Goal: Task Accomplishment & Management: Complete application form

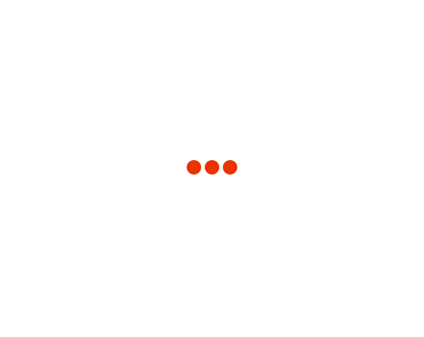
type input "8350"
type input "[GEOGRAPHIC_DATA]"
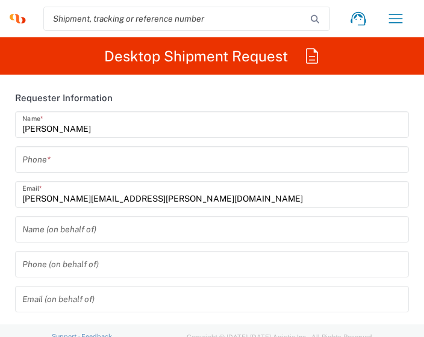
type input "Syneos Health Colombia LTDa"
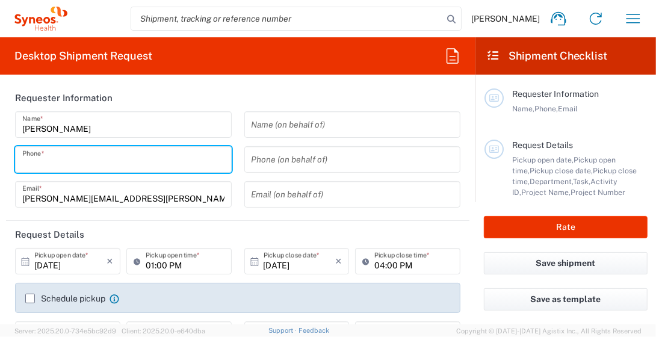
click at [149, 155] on input "tel" at bounding box center [123, 159] width 202 height 21
type input "3204983231"
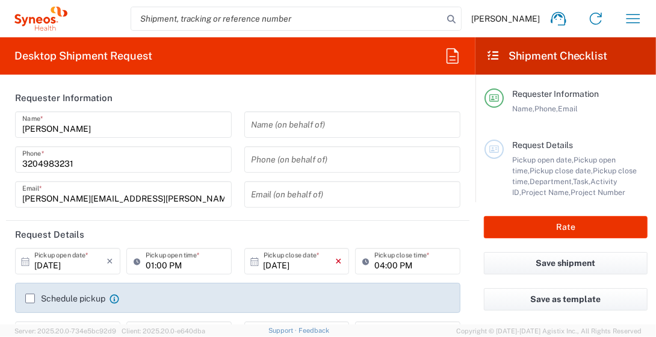
click at [335, 263] on icon "×" at bounding box center [338, 261] width 7 height 19
click at [250, 260] on icon at bounding box center [254, 261] width 8 height 8
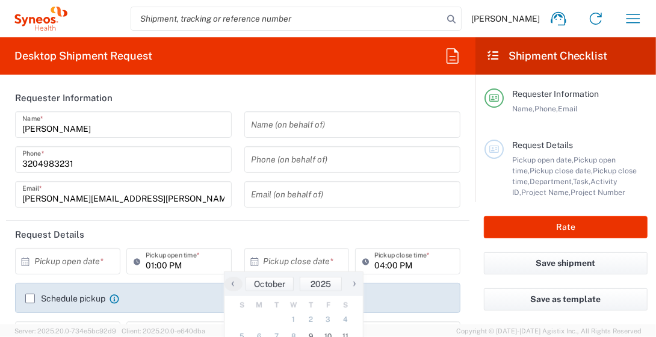
drag, startPoint x: 345, startPoint y: 274, endPoint x: 343, endPoint y: 234, distance: 40.4
click at [343, 234] on body "[PERSON_NAME] Home Shipment estimator Shipment tracking Desktop shipment reques…" at bounding box center [328, 168] width 656 height 337
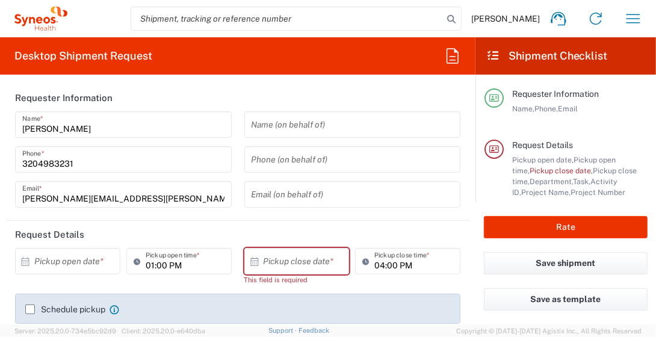
drag, startPoint x: 372, startPoint y: 110, endPoint x: 325, endPoint y: 263, distance: 159.4
click at [333, 258] on div "× Pickup close date *" at bounding box center [296, 261] width 105 height 26
click at [325, 264] on input "text" at bounding box center [300, 261] width 72 height 21
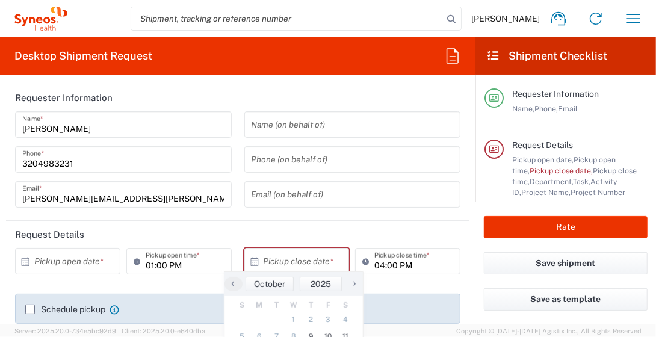
click at [244, 261] on div "× Pickup close date *" at bounding box center [296, 261] width 105 height 26
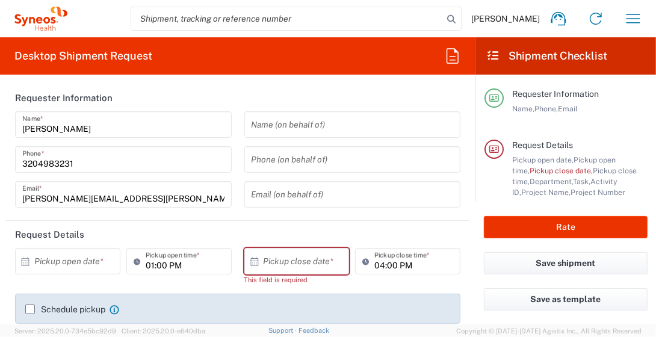
click at [249, 264] on icon at bounding box center [254, 262] width 11 height 11
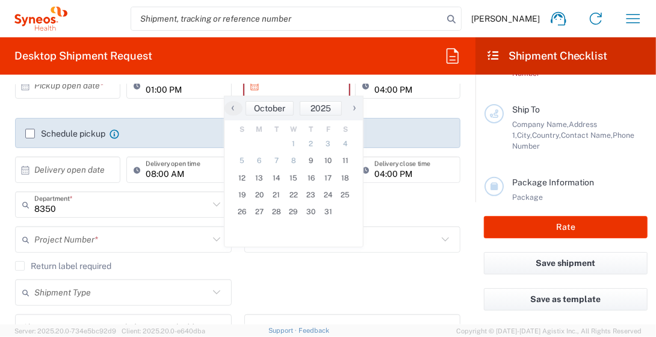
scroll to position [184, 0]
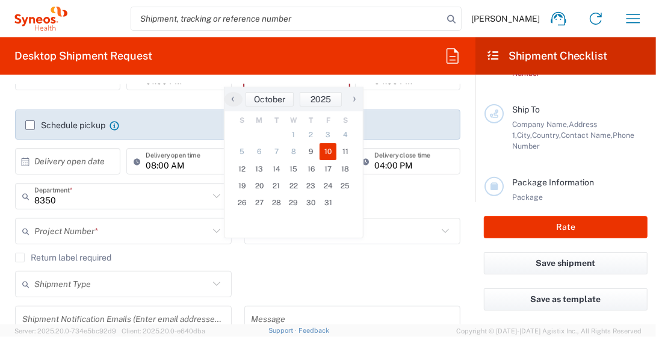
click at [328, 153] on span "10" at bounding box center [328, 151] width 17 height 17
type input "[DATE]"
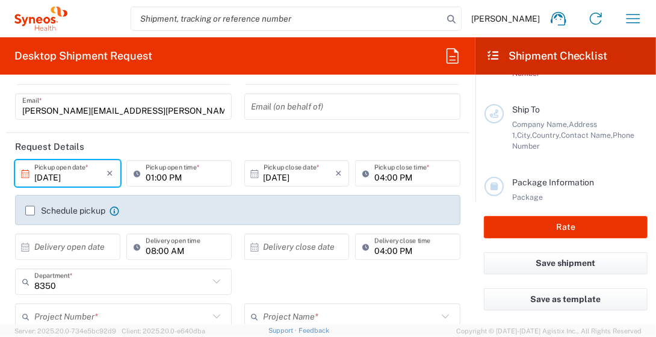
scroll to position [73, 0]
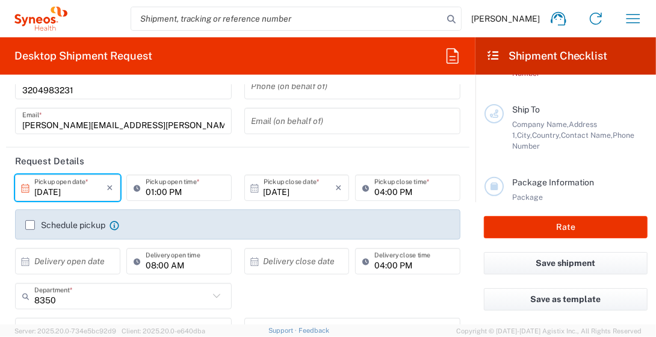
click at [31, 226] on label "Schedule pickup" at bounding box center [65, 225] width 80 height 10
click at [30, 225] on input "Schedule pickup" at bounding box center [30, 225] width 0 height 0
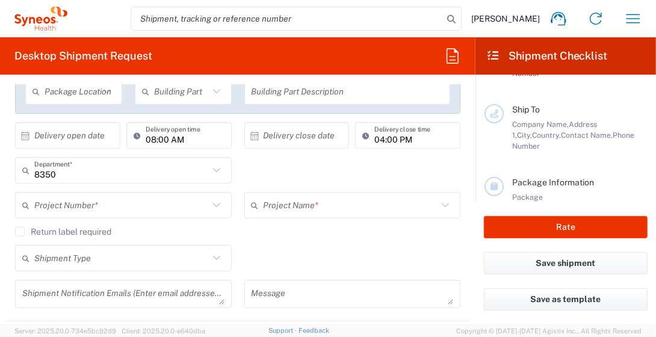
scroll to position [237, 0]
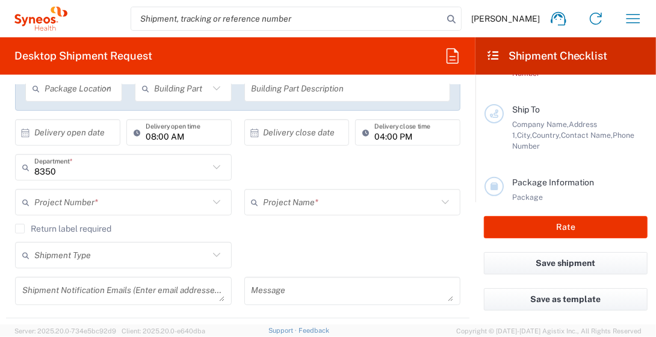
click at [364, 189] on div "Project Name *" at bounding box center [352, 202] width 217 height 26
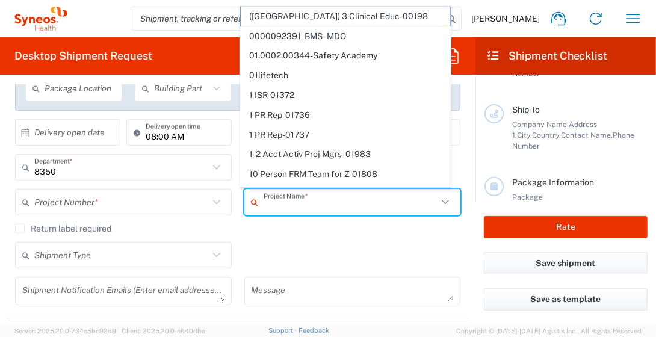
click at [338, 200] on input "text" at bounding box center [351, 202] width 175 height 21
type input "8"
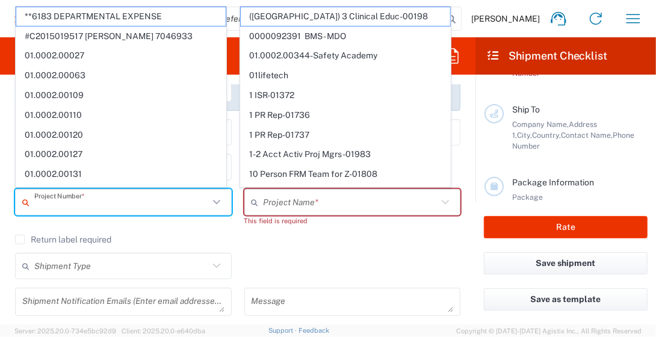
click at [119, 211] on input "text" at bounding box center [121, 202] width 175 height 21
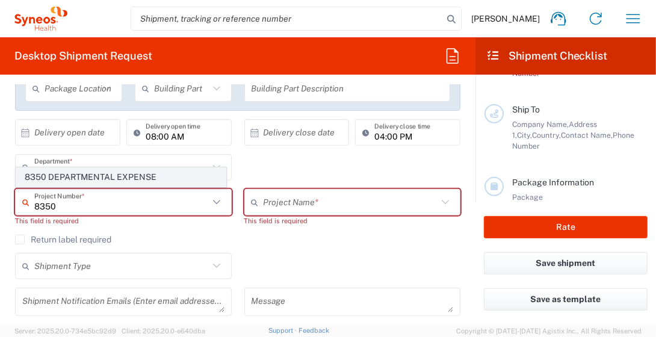
click at [132, 173] on span "8350 DEPARTMENTAL EXPENSE" at bounding box center [121, 177] width 210 height 19
type input "8350 DEPARTMENTAL EXPENSE"
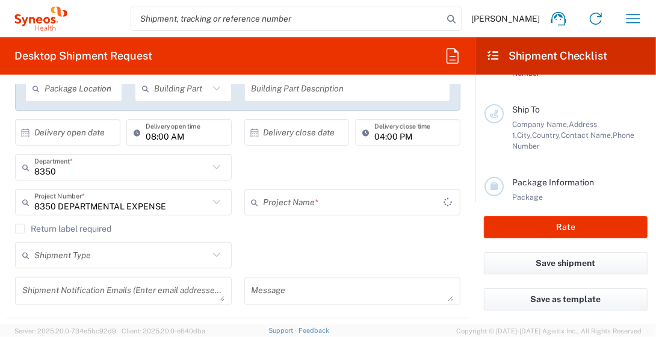
type input "8350 DEPARTMENTAL EXPENSE"
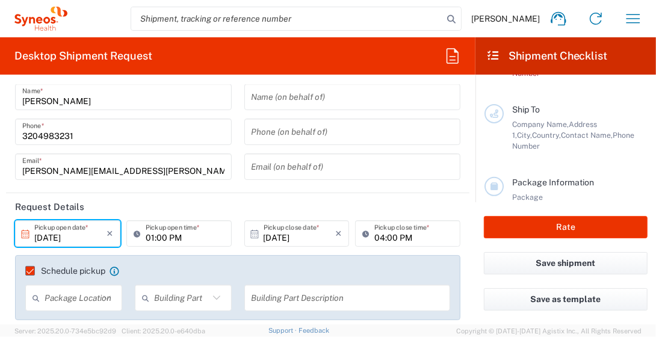
drag, startPoint x: 382, startPoint y: 7, endPoint x: 328, endPoint y: 38, distance: 62.3
click at [123, 5] on div "[PERSON_NAME] Home Shipment estimator Shipment tracking Desktop shipment reques…" at bounding box center [359, 18] width 585 height 29
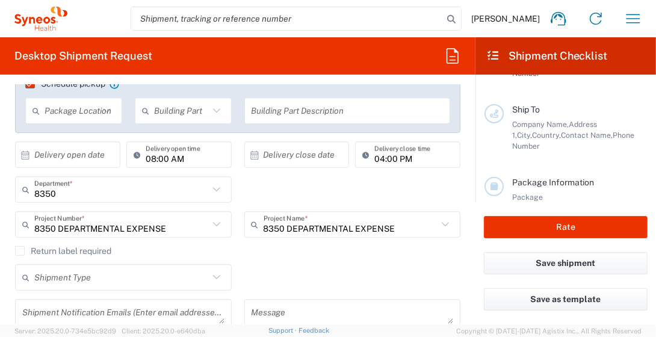
scroll to position [246, 0]
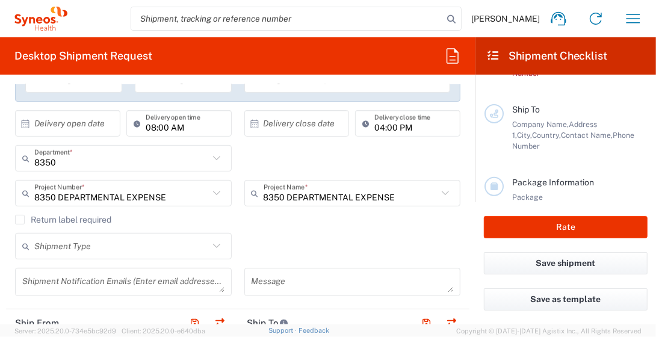
click at [210, 244] on icon at bounding box center [217, 246] width 16 height 16
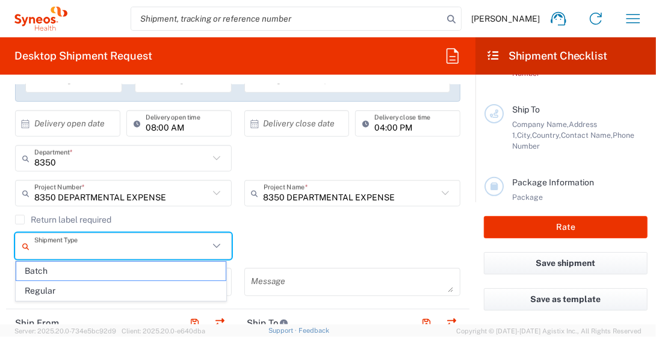
click at [280, 237] on div "Shipment Type Batch Regular" at bounding box center [238, 250] width 458 height 35
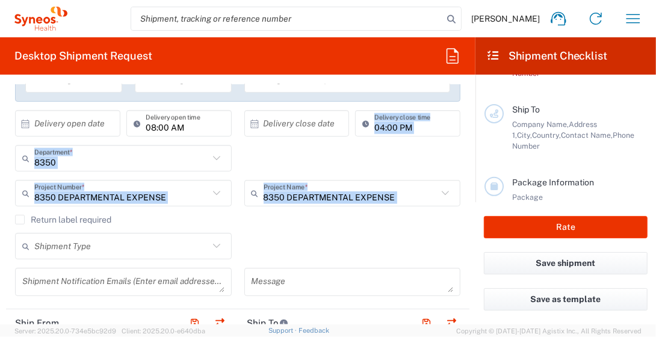
drag, startPoint x: 465, startPoint y: 143, endPoint x: 468, endPoint y: 158, distance: 15.8
click at [423, 178] on form "Requester Information [PERSON_NAME] Name * [PHONE_NUMBER] Phone * [PERSON_NAME]…" at bounding box center [238, 204] width 476 height 240
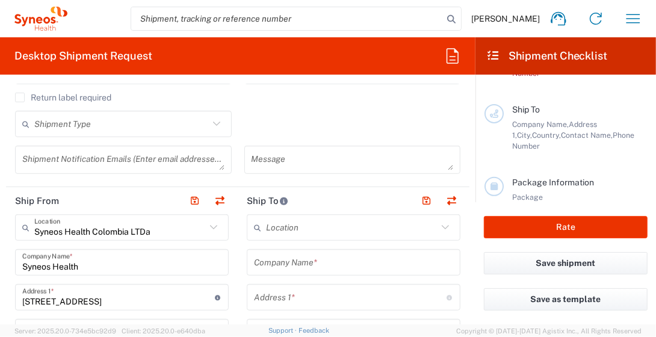
scroll to position [377, 0]
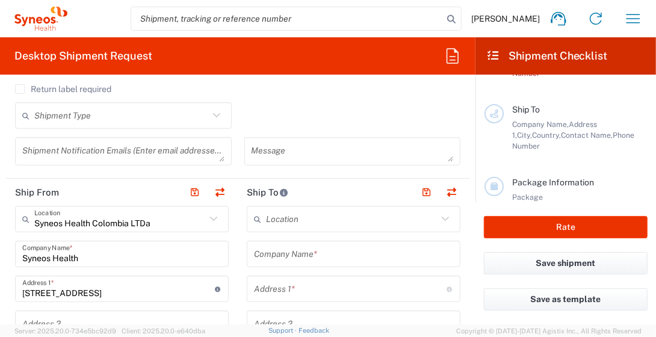
click at [355, 188] on header "Ship To" at bounding box center [354, 192] width 232 height 27
drag, startPoint x: 463, startPoint y: 159, endPoint x: 276, endPoint y: 273, distance: 219.4
click at [423, 149] on form "Requester Information [PERSON_NAME] Name * [PHONE_NUMBER] Phone * [PERSON_NAME]…" at bounding box center [238, 204] width 476 height 240
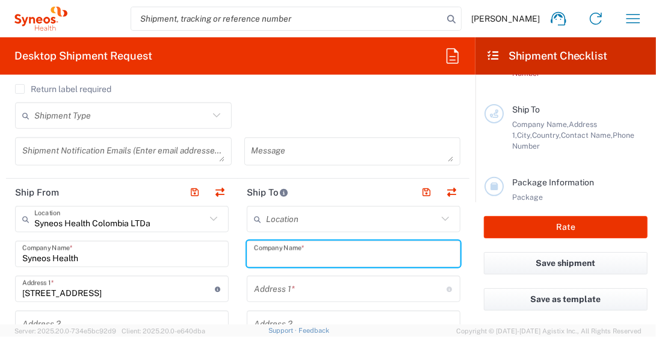
click at [276, 249] on input "text" at bounding box center [353, 254] width 199 height 21
type input "casaDi"
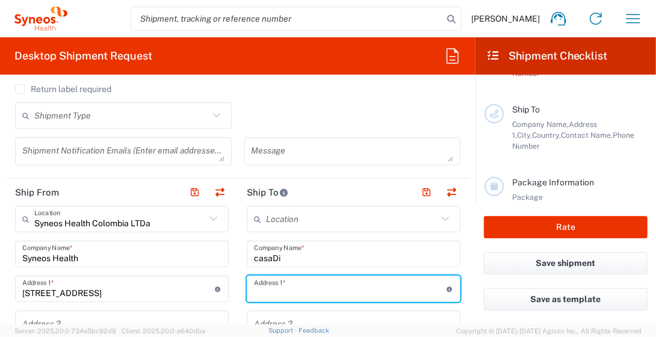
click at [288, 287] on input "text" at bounding box center [350, 289] width 193 height 21
click at [288, 287] on input "calle" at bounding box center [350, 289] width 193 height 21
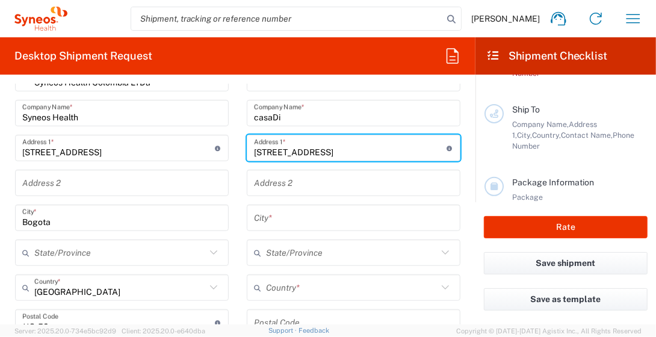
scroll to position [506, 0]
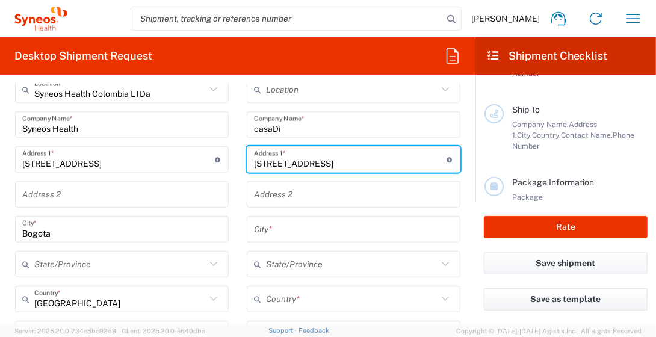
type input "[STREET_ADDRESS]"
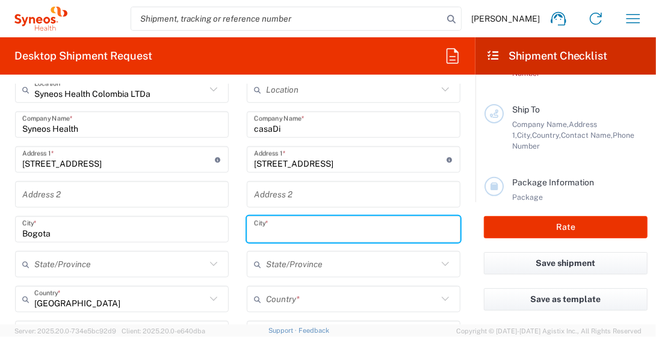
click at [308, 230] on input "text" at bounding box center [353, 229] width 199 height 21
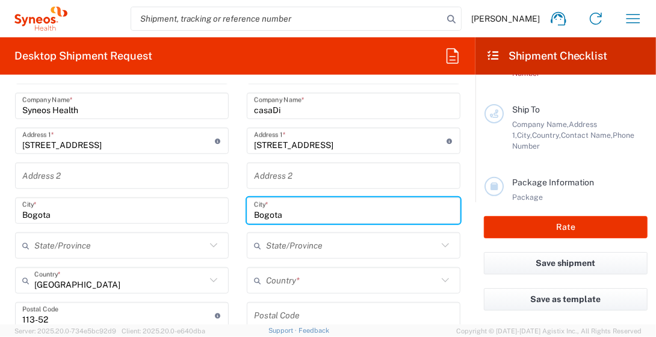
scroll to position [540, 0]
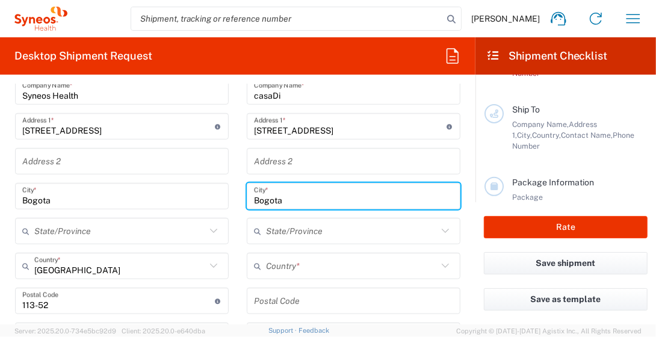
type input "Bogota"
click at [301, 265] on input "text" at bounding box center [352, 266] width 172 height 21
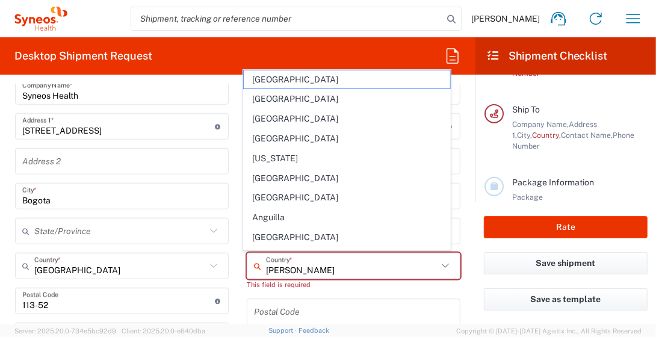
type input "[GEOGRAPHIC_DATA]"
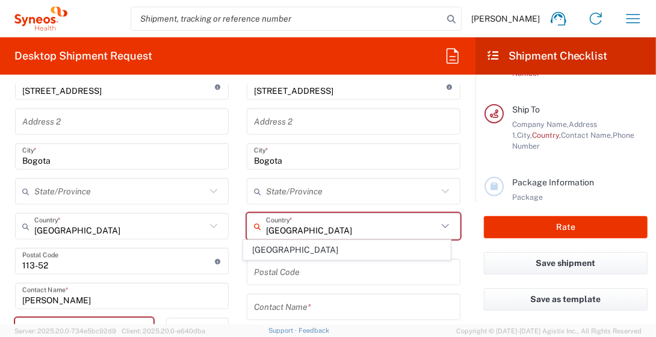
scroll to position [636, 0]
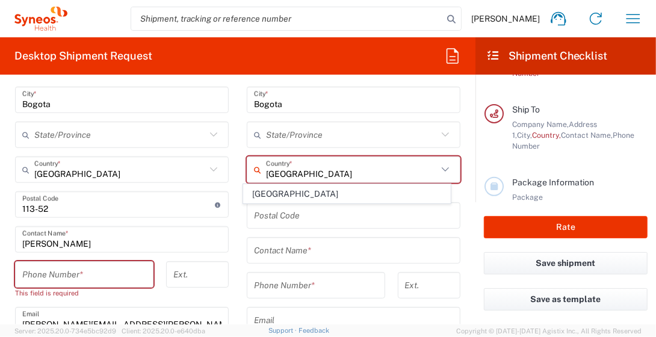
type input "3123392314"
type input "[GEOGRAPHIC_DATA]"
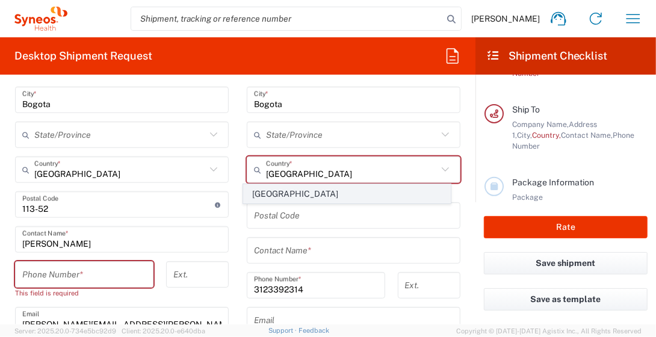
click at [294, 196] on span "[GEOGRAPHIC_DATA]" at bounding box center [347, 194] width 207 height 19
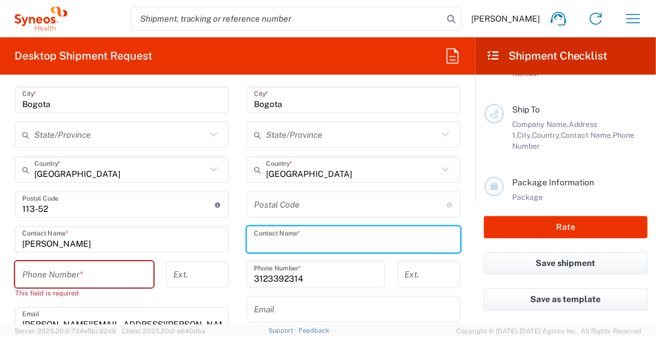
click at [269, 235] on input "text" at bounding box center [353, 239] width 199 height 21
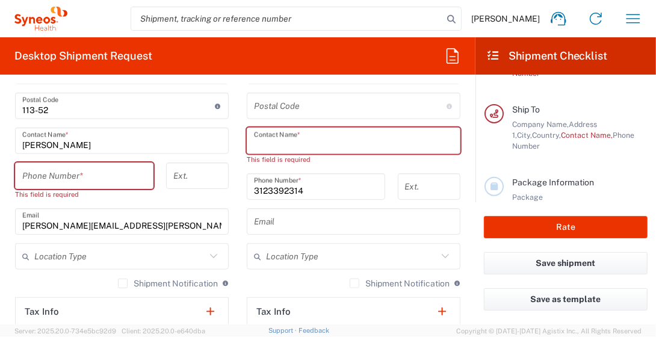
scroll to position [740, 0]
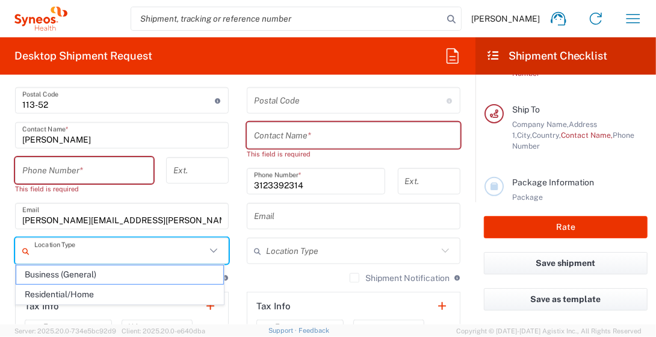
click at [73, 247] on input "text" at bounding box center [120, 251] width 172 height 21
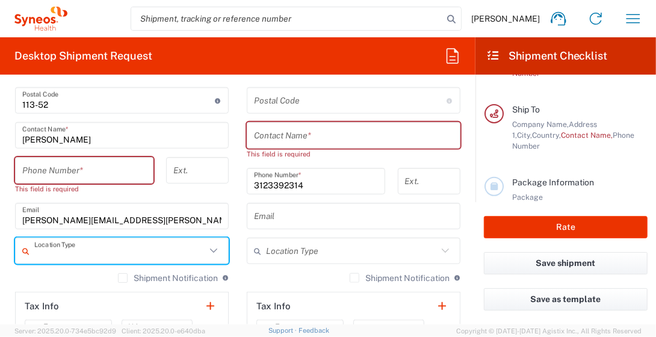
scroll to position [579, 0]
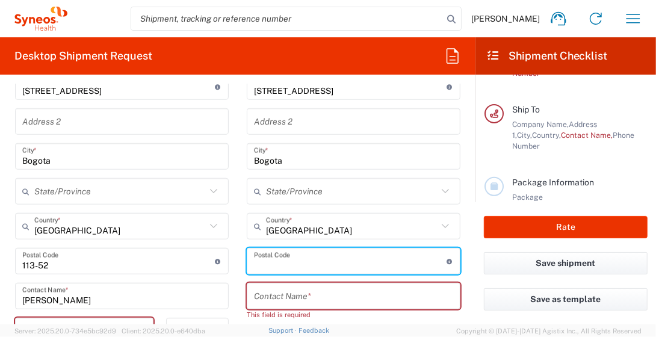
click at [323, 254] on input "undefined" at bounding box center [350, 261] width 193 height 21
type input "110721"
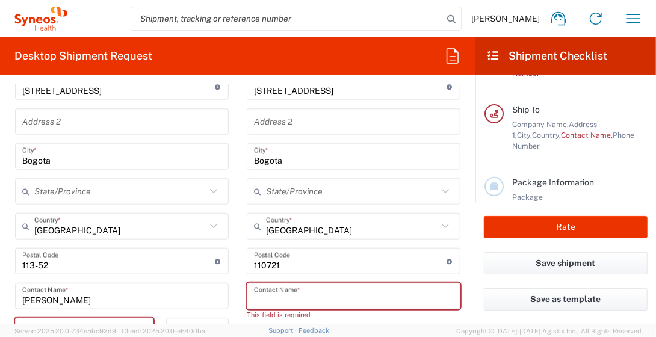
click at [423, 294] on input "text" at bounding box center [353, 296] width 199 height 21
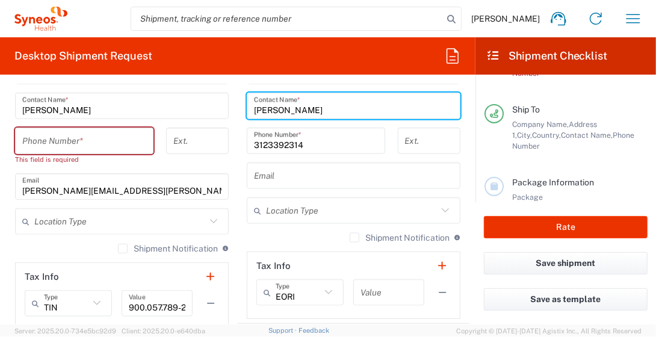
scroll to position [755, 0]
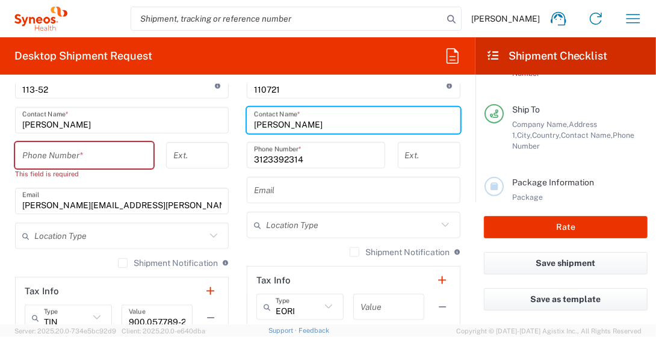
type input "[PERSON_NAME]"
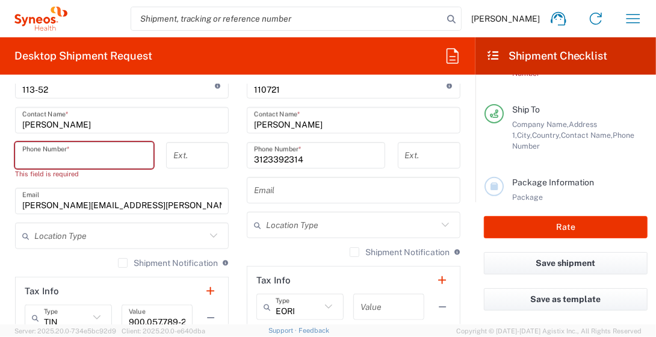
click at [53, 158] on input "tel" at bounding box center [84, 155] width 124 height 21
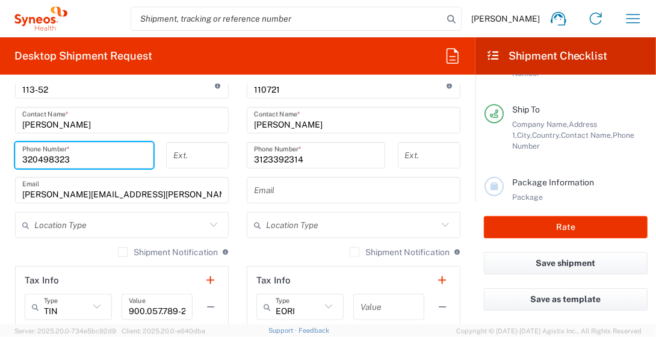
type input "3204983231"
type input "[EMAIL_ADDRESS][DOMAIN_NAME]"
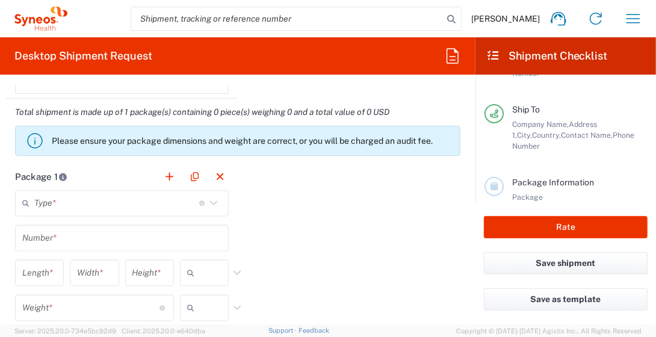
scroll to position [1036, 0]
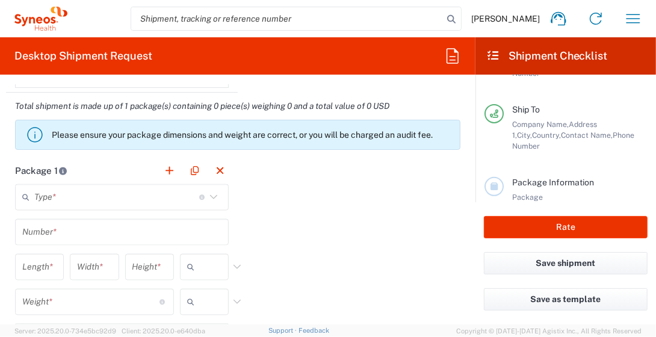
type input "3204983231"
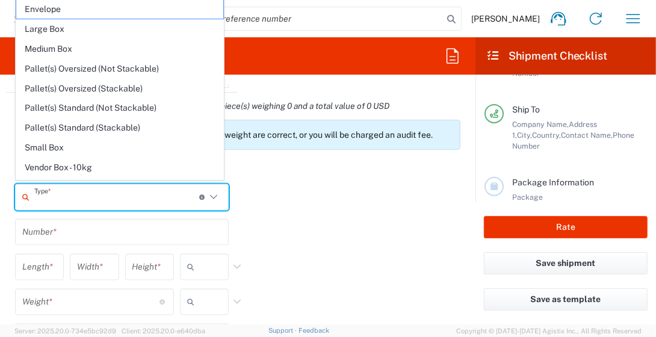
click at [161, 188] on input "text" at bounding box center [116, 197] width 165 height 21
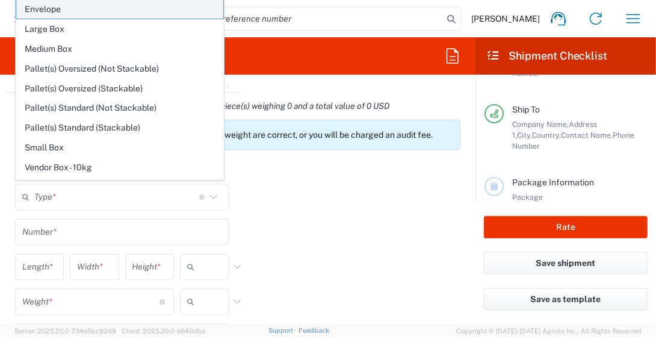
click at [48, 6] on span "Envelope" at bounding box center [119, 9] width 207 height 19
type input "Envelope"
type input "1"
type input "9.5"
type input "12.5"
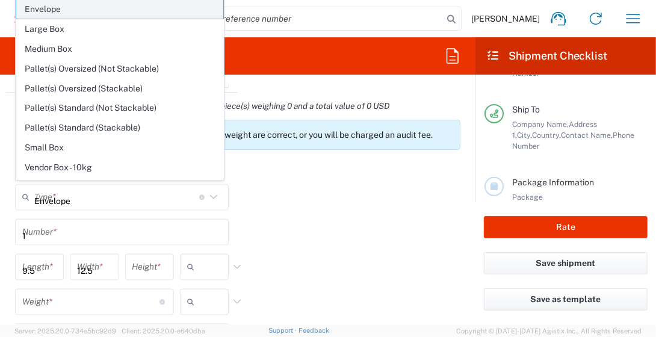
type input "0.25"
type input "in"
type input "0.45"
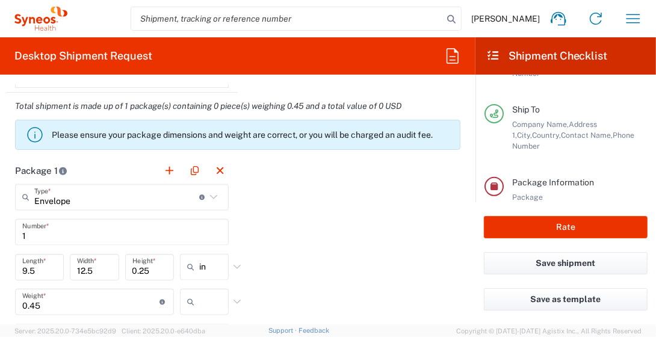
click at [48, 7] on icon at bounding box center [40, 19] width 53 height 24
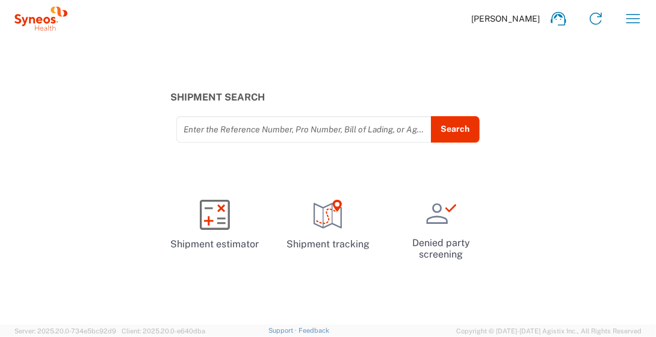
click at [324, 84] on div "Shipment Search Enter the Reference Number, Pro Number, Bill of Lading, or Agis…" at bounding box center [328, 180] width 656 height 287
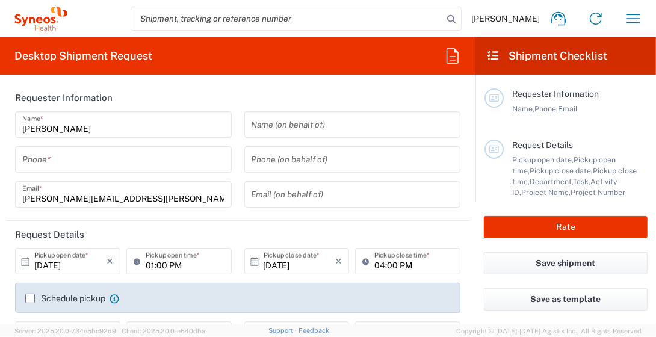
type input "8350"
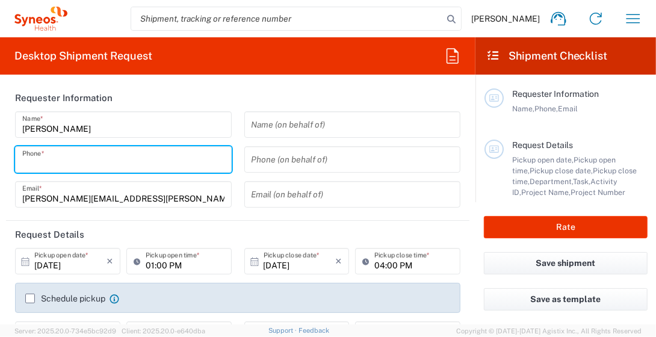
click at [153, 158] on input "tel" at bounding box center [123, 159] width 202 height 21
type input "3204983231"
type input "[EMAIL_ADDRESS][DOMAIN_NAME]"
type input "3204983231"
type input "casaDi"
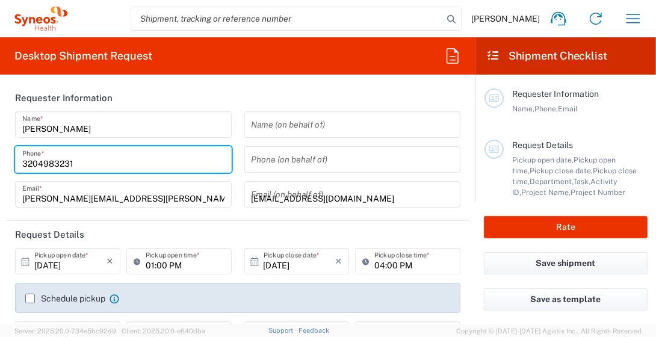
type input "[STREET_ADDRESS]"
type input "Bogota"
type input "[GEOGRAPHIC_DATA]"
type input "110721"
type input "3123392314"
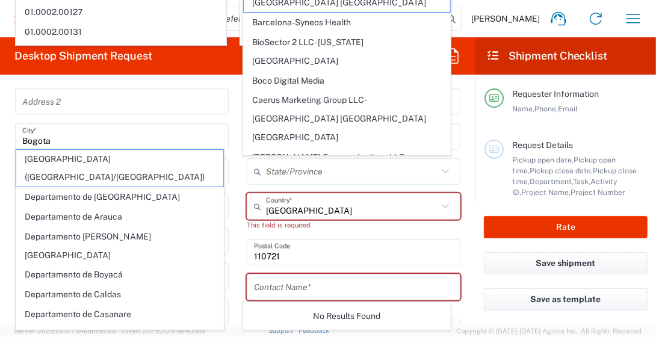
scroll to position [384, 0]
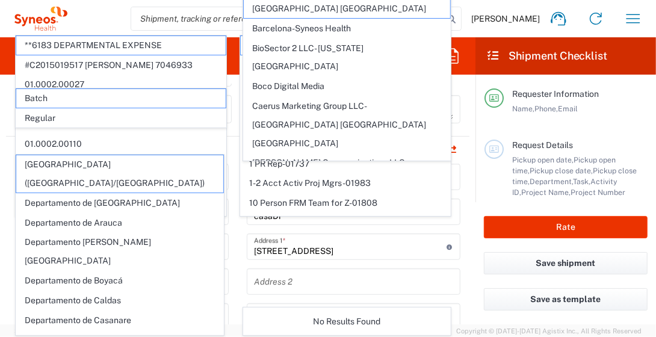
click at [423, 28] on div "[PERSON_NAME] Home Shipment estimator Shipment tracking Desktop shipment reques…" at bounding box center [359, 18] width 585 height 29
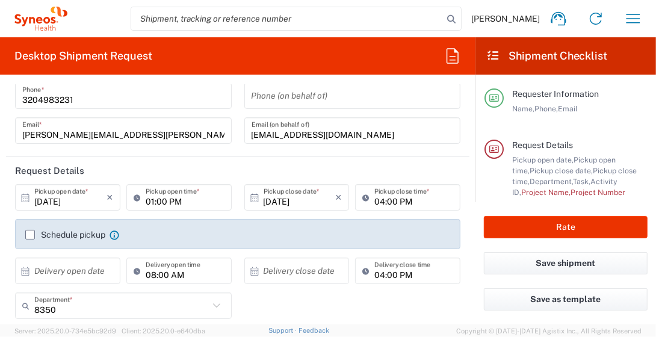
scroll to position [0, 0]
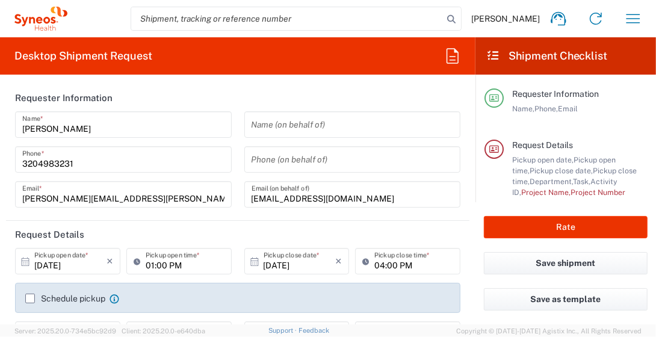
click at [25, 259] on icon at bounding box center [25, 262] width 11 height 11
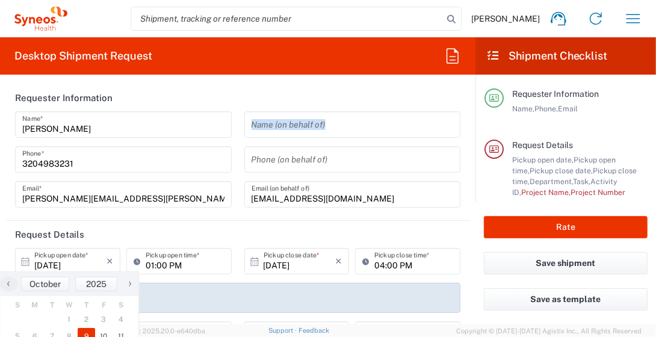
drag, startPoint x: 465, startPoint y: 113, endPoint x: 470, endPoint y: 151, distance: 38.2
click at [423, 151] on form "Requester Information [PERSON_NAME] Name * [PHONE_NUMBER] Phone * [PERSON_NAME]…" at bounding box center [238, 204] width 476 height 240
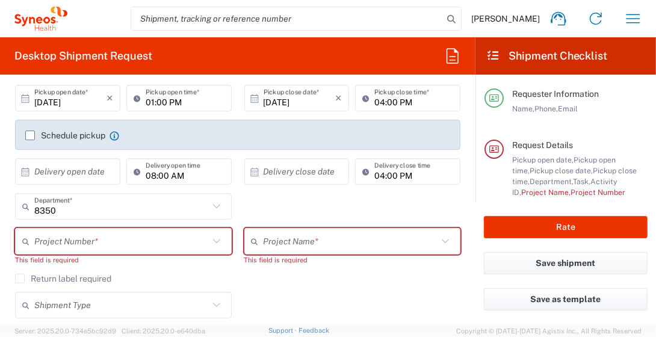
scroll to position [157, 0]
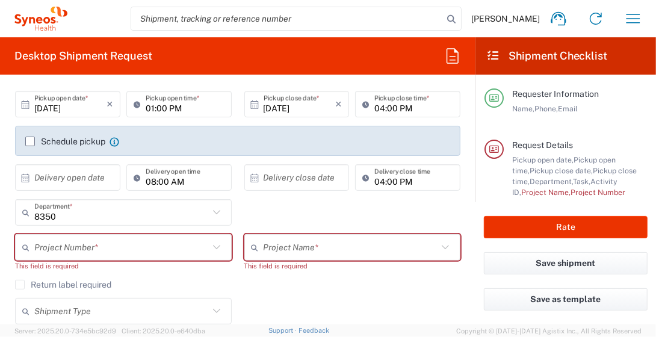
click at [25, 106] on icon at bounding box center [25, 104] width 11 height 11
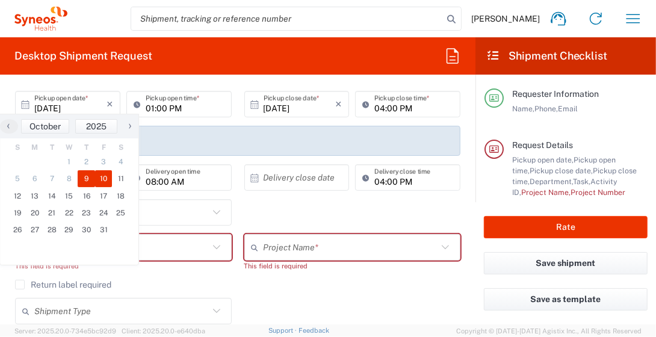
click at [99, 179] on span "10" at bounding box center [103, 178] width 17 height 17
type input "[DATE]"
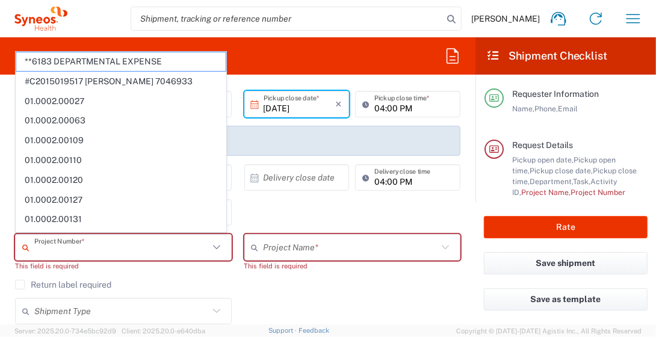
click at [189, 246] on input "text" at bounding box center [121, 247] width 175 height 21
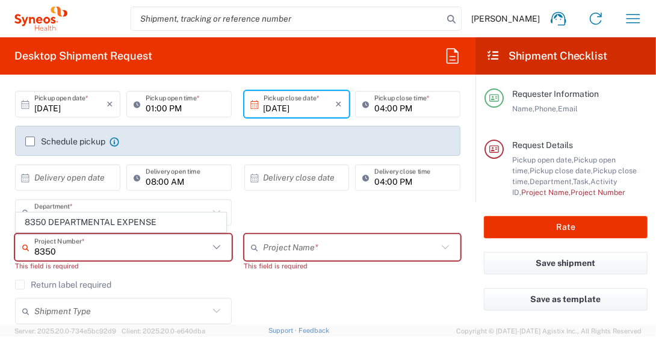
type input "8350"
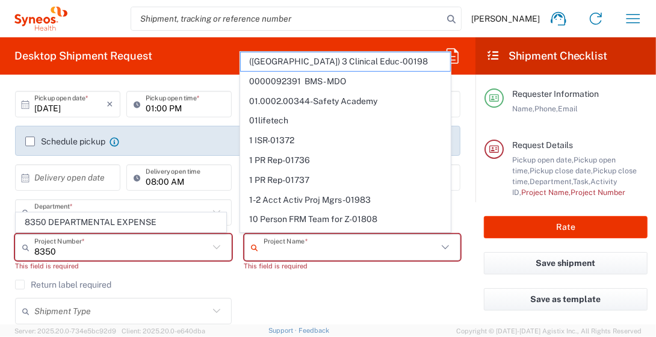
click at [296, 244] on input "text" at bounding box center [351, 247] width 175 height 21
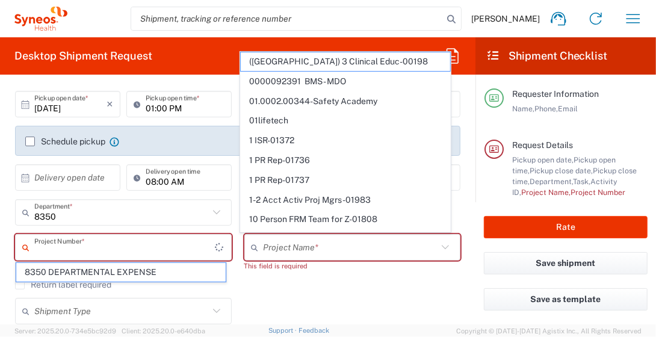
click at [175, 247] on input "text" at bounding box center [124, 247] width 181 height 21
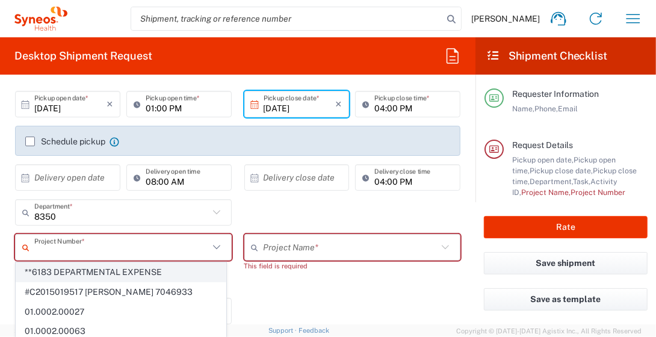
click at [165, 272] on span "**6183 DEPARTMENTAL EXPENSE" at bounding box center [121, 272] width 210 height 19
type input "**6183 DEPARTMENTAL EXPENSE"
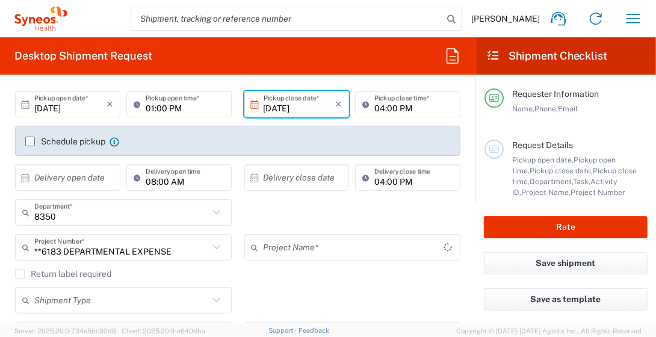
type input "6183"
click at [211, 244] on icon at bounding box center [217, 248] width 16 height 16
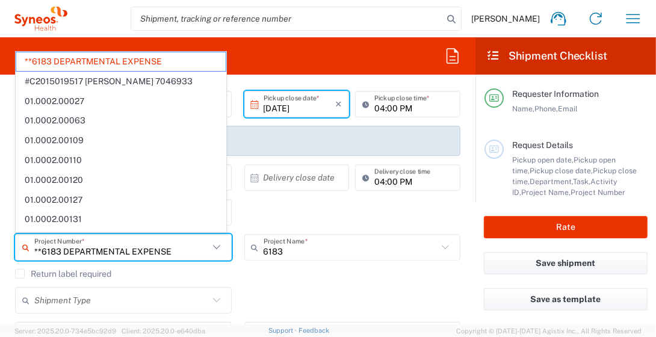
click at [181, 246] on input "**6183 DEPARTMENTAL EXPENSE" at bounding box center [121, 247] width 175 height 21
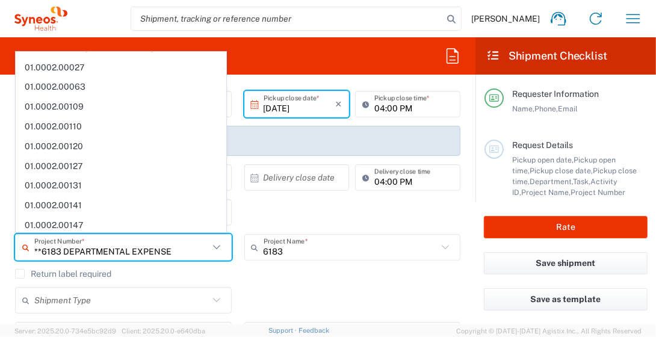
scroll to position [37, 0]
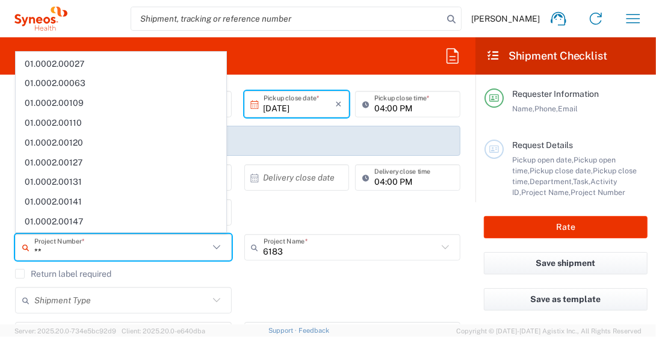
type input "*"
click at [145, 240] on input "text" at bounding box center [121, 247] width 175 height 21
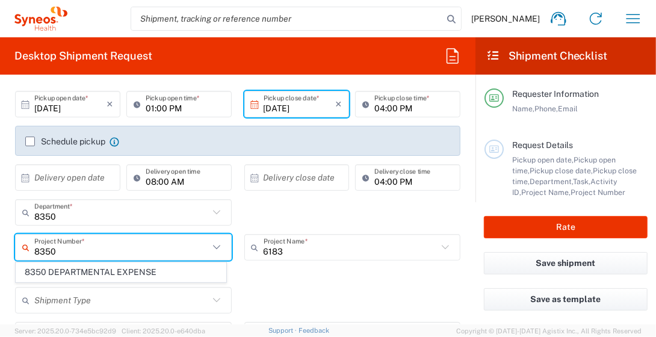
scroll to position [0, 0]
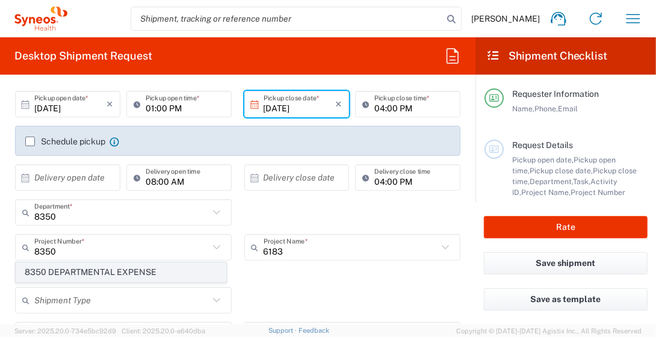
click at [105, 269] on span "8350 DEPARTMENTAL EXPENSE" at bounding box center [121, 272] width 210 height 19
type input "8350 DEPARTMENTAL EXPENSE"
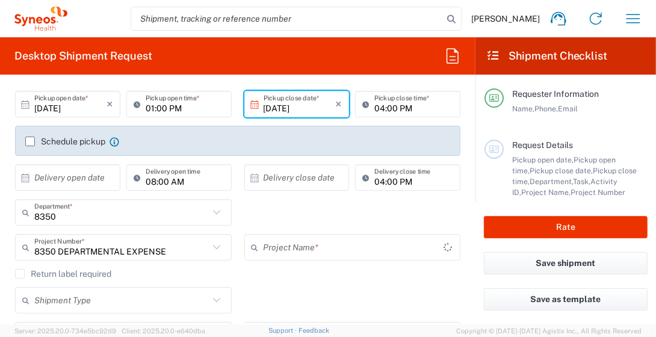
type input "8350 DEPARTMENTAL EXPENSE"
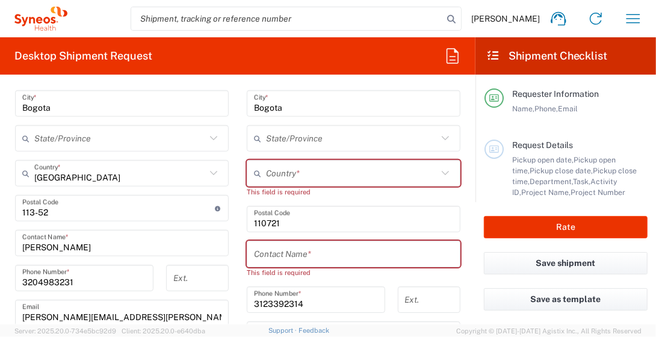
scroll to position [632, 0]
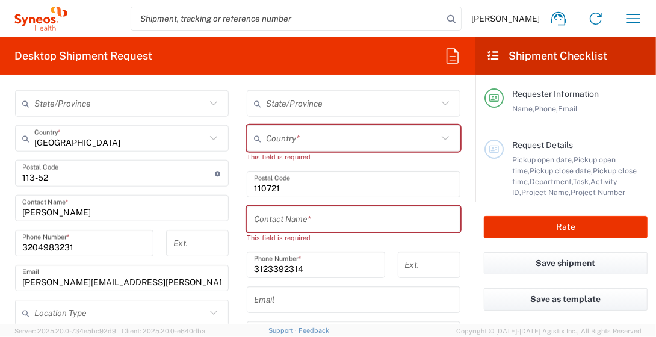
click at [299, 134] on input "text" at bounding box center [352, 138] width 172 height 21
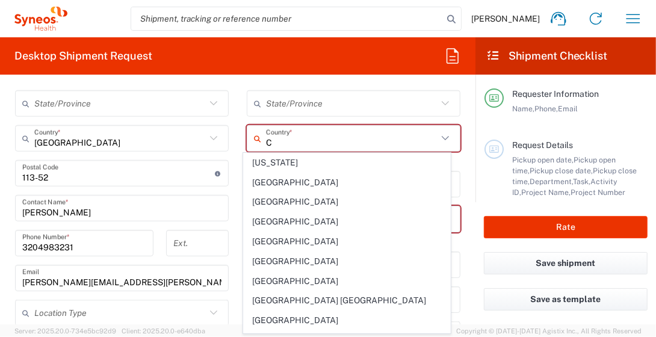
click at [270, 145] on input "C" at bounding box center [352, 138] width 172 height 21
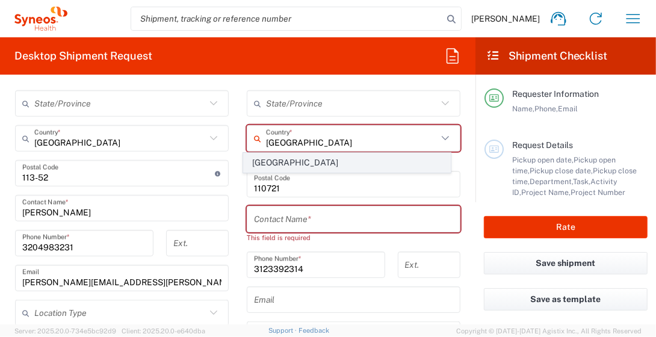
type input "[GEOGRAPHIC_DATA]"
click at [271, 160] on span "[GEOGRAPHIC_DATA]" at bounding box center [347, 163] width 207 height 19
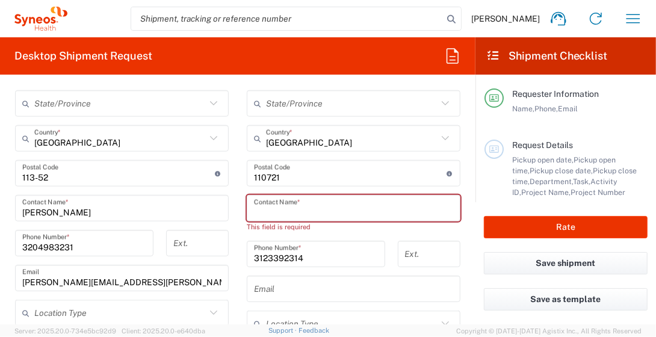
click at [343, 209] on input "text" at bounding box center [353, 208] width 199 height 21
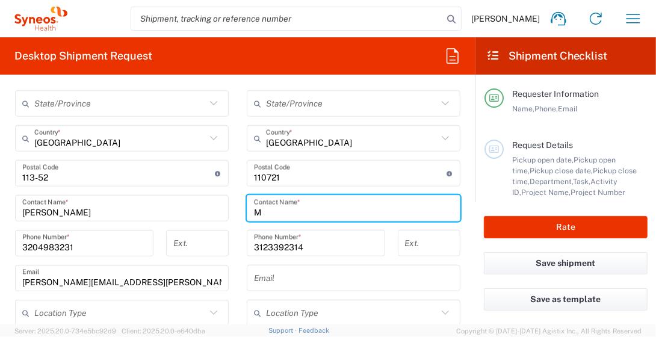
click at [344, 204] on input "M" at bounding box center [353, 208] width 199 height 21
type input "[PERSON_NAME]"
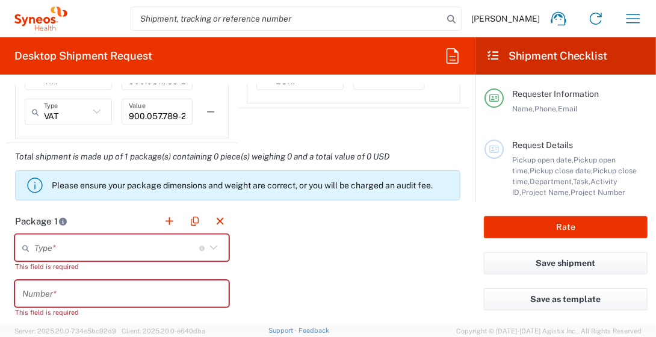
scroll to position [991, 0]
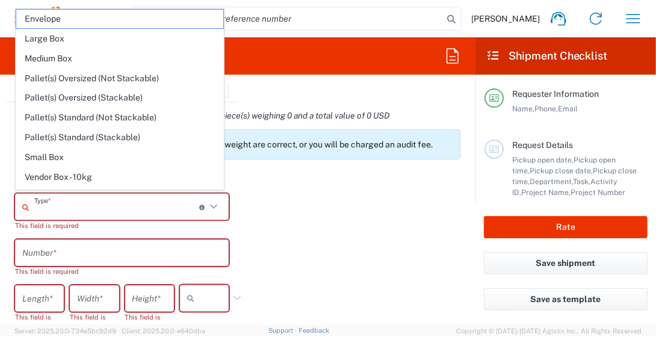
click at [88, 205] on input "text" at bounding box center [116, 207] width 165 height 21
click at [55, 23] on span "Envelope" at bounding box center [119, 19] width 207 height 19
type input "Envelope"
type input "1"
type input "9.5"
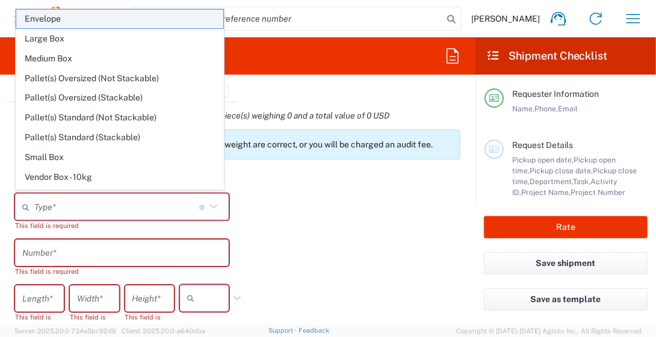
type input "12.5"
type input "0.25"
type input "in"
type input "0.45"
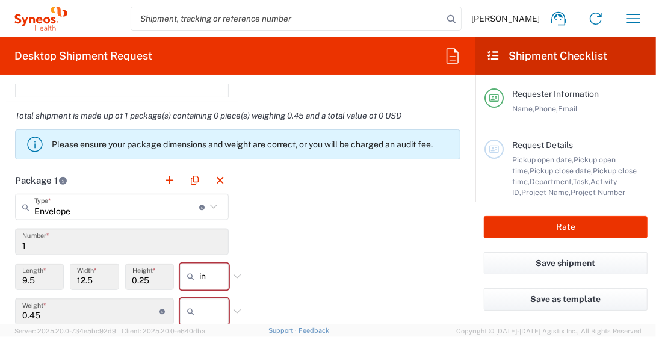
scroll to position [990, 0]
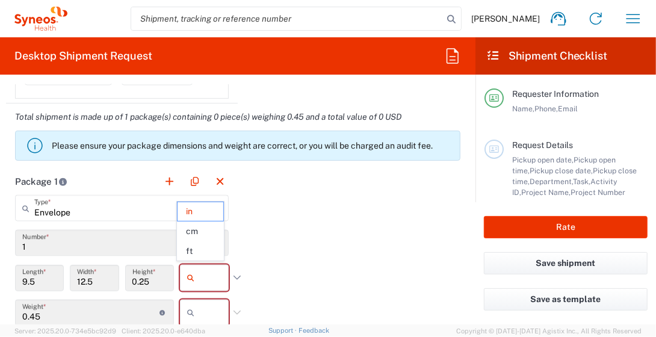
click at [201, 270] on input "text" at bounding box center [214, 278] width 30 height 19
click at [203, 230] on span "cm" at bounding box center [200, 231] width 45 height 19
type input "24.13"
type input "31.75"
type input "0.64"
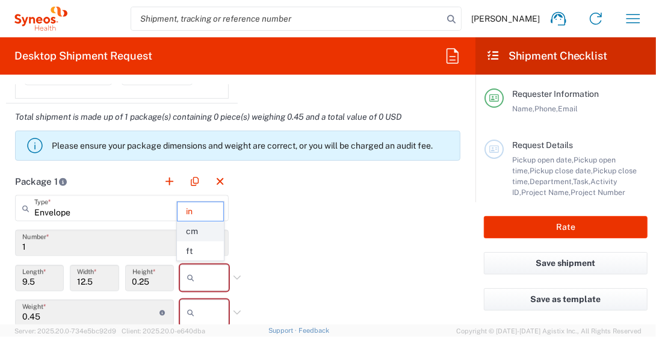
type input "cm"
click at [201, 312] on input "text" at bounding box center [214, 312] width 30 height 19
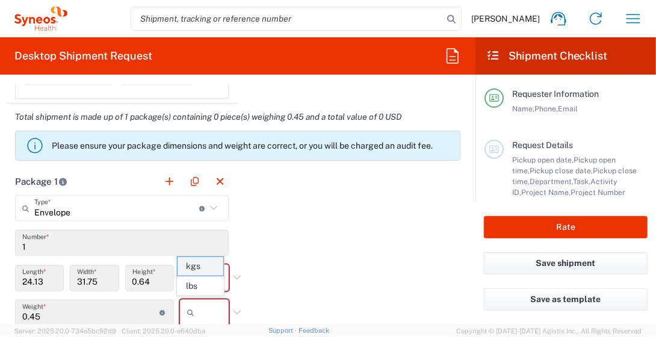
click at [208, 267] on span "kgs" at bounding box center [200, 266] width 45 height 19
type input "kgs"
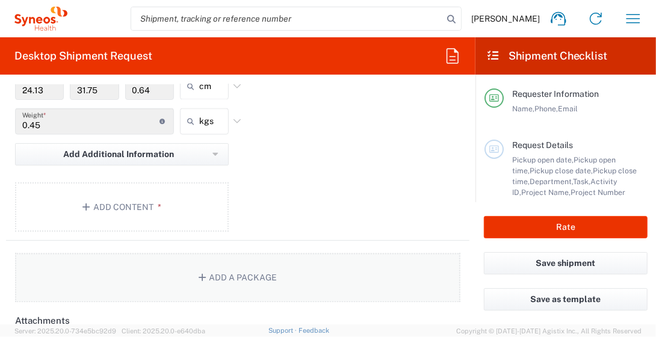
scroll to position [1251, 0]
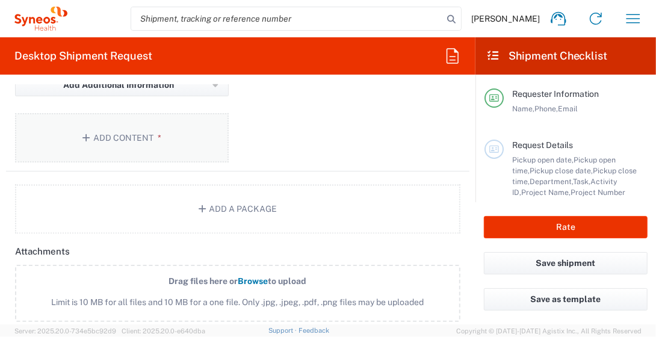
click at [137, 131] on button "Add Content *" at bounding box center [122, 137] width 214 height 49
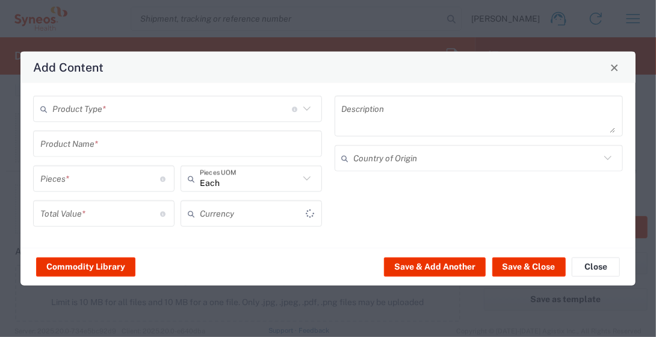
type input "US Dollar"
click at [42, 107] on icon at bounding box center [46, 108] width 12 height 19
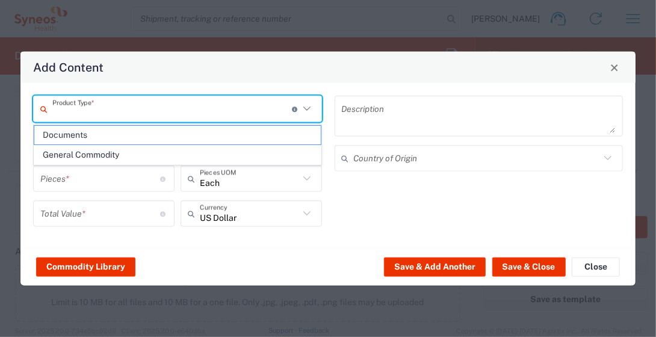
click at [72, 137] on span "Documents" at bounding box center [177, 135] width 287 height 19
type input "Documents"
type input "1"
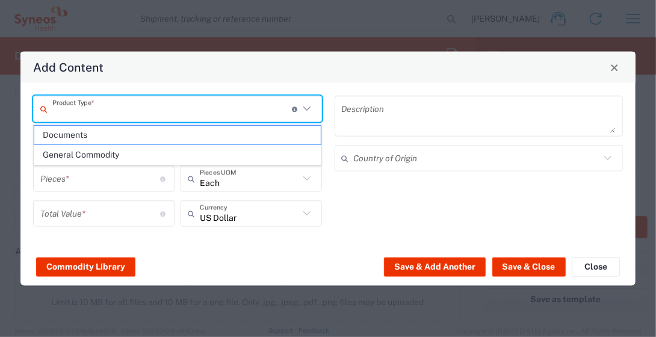
type textarea "Documents"
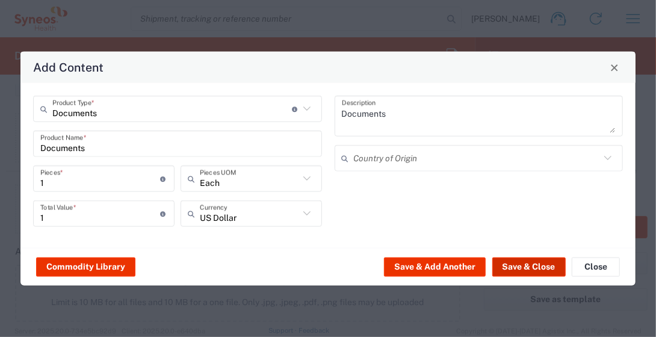
click at [423, 267] on button "Save & Close" at bounding box center [529, 266] width 73 height 19
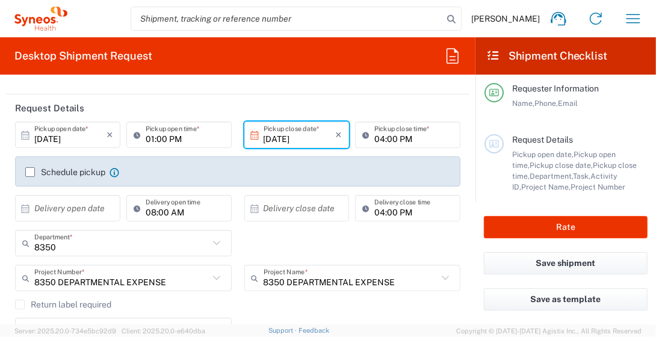
scroll to position [63, 0]
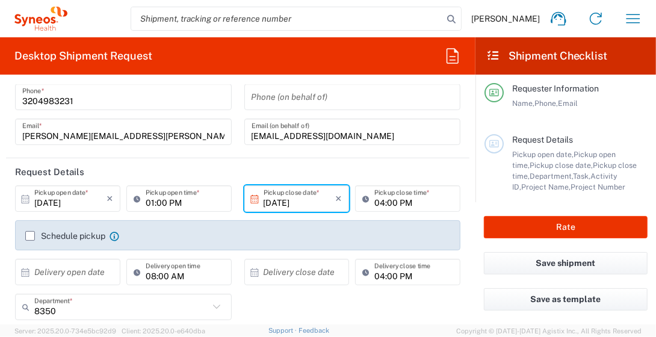
click at [251, 199] on icon at bounding box center [254, 199] width 11 height 11
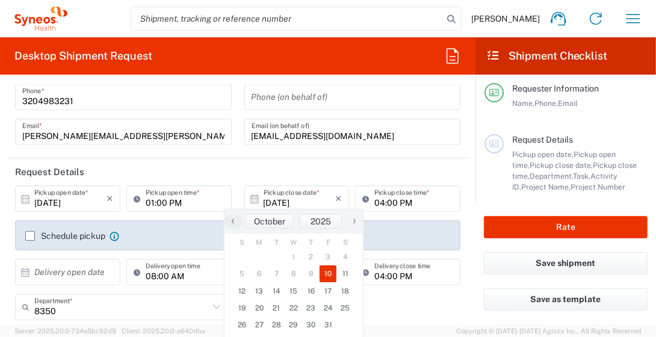
click at [330, 273] on span "10" at bounding box center [328, 274] width 17 height 17
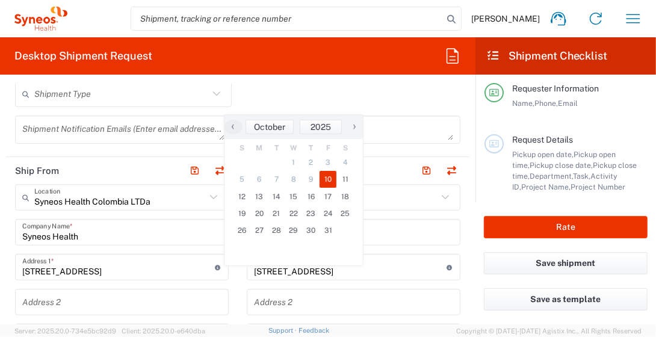
scroll to position [123, 0]
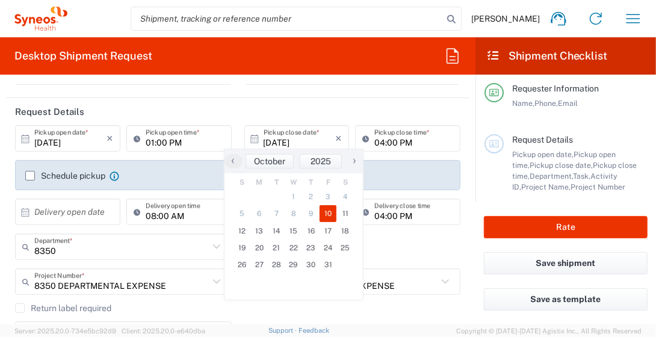
click at [329, 214] on span "10" at bounding box center [328, 213] width 17 height 17
click at [345, 211] on span "11" at bounding box center [345, 213] width 17 height 17
type input "[DATE]"
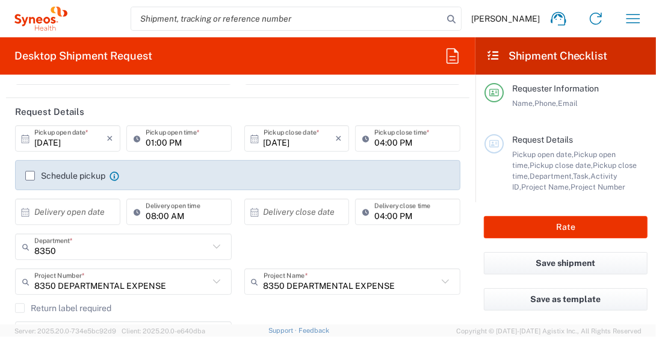
click at [32, 175] on label "Schedule pickup" at bounding box center [65, 176] width 80 height 10
click at [30, 176] on input "Schedule pickup" at bounding box center [30, 176] width 0 height 0
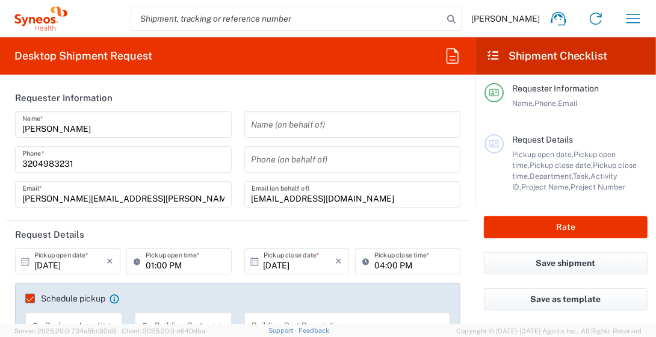
scroll to position [0, 0]
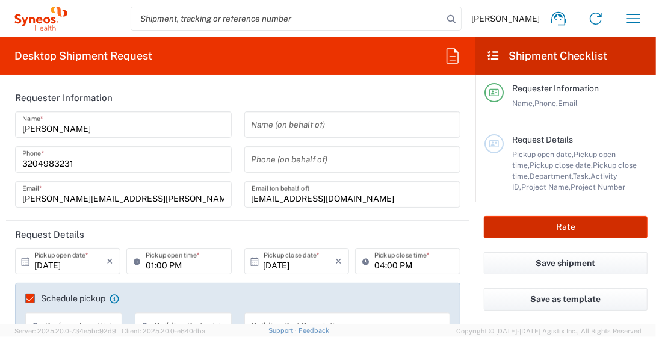
click at [423, 229] on button "Rate" at bounding box center [566, 227] width 164 height 22
type input "8350 DEPARTMENTAL EXPENSE"
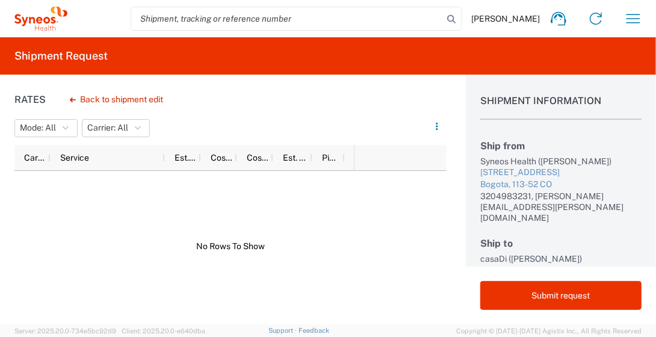
click at [142, 223] on div at bounding box center [184, 246] width 340 height 151
click at [92, 238] on div at bounding box center [184, 246] width 340 height 151
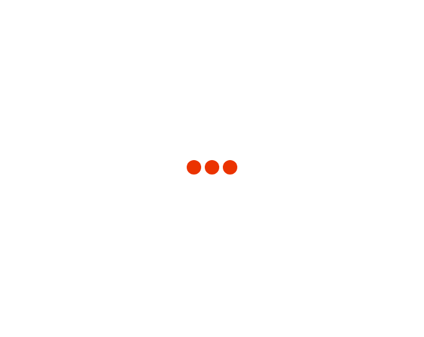
type input "8350"
type input "[GEOGRAPHIC_DATA]"
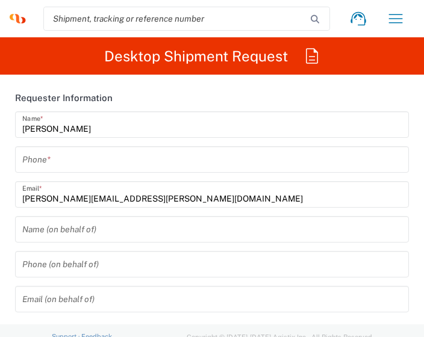
type input "Syneos Health Colombia LTDa"
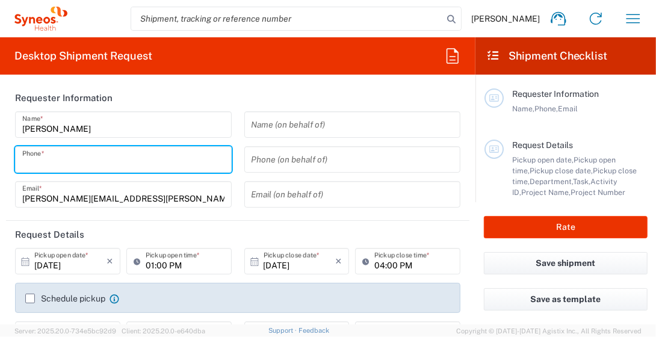
click at [98, 157] on input "tel" at bounding box center [123, 159] width 202 height 21
type input "3204983231"
type input "[EMAIL_ADDRESS][DOMAIN_NAME]"
type input "3204983231"
type input "casaDi"
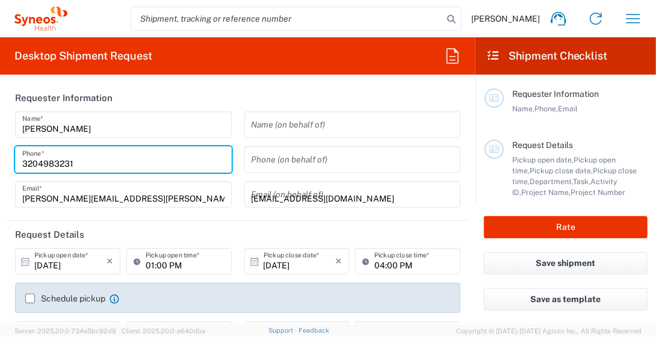
type input "[STREET_ADDRESS]"
type input "Bogota"
type input "[GEOGRAPHIC_DATA]"
type input "110721"
type input "3123392314"
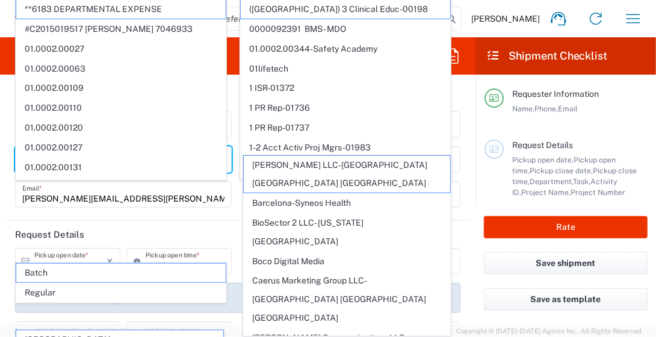
scroll to position [210, 0]
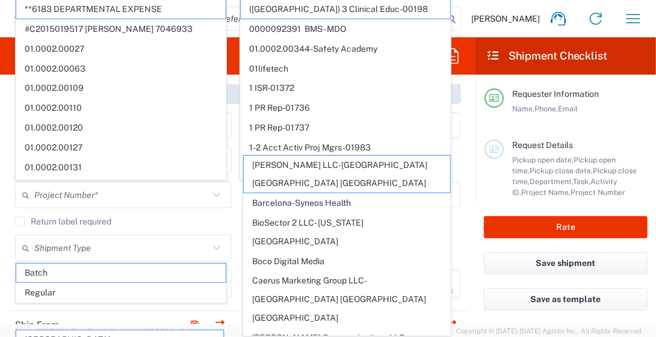
click at [0, 257] on form "Requester Information [PERSON_NAME] Name * [PHONE_NUMBER] Phone * [PERSON_NAME]…" at bounding box center [238, 204] width 476 height 240
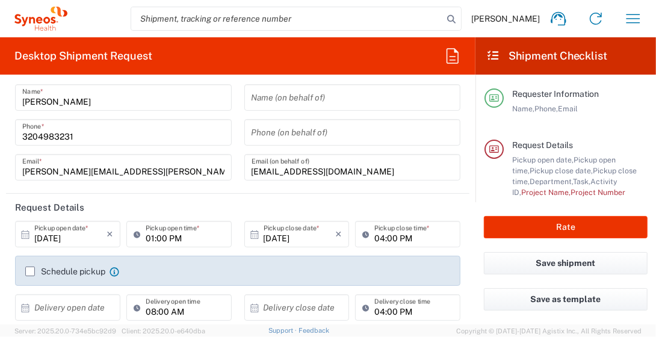
scroll to position [0, 0]
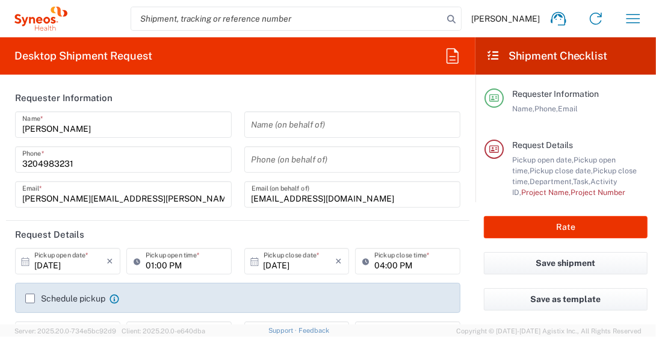
click at [92, 235] on header "Request Details" at bounding box center [238, 234] width 464 height 27
click at [107, 259] on icon "×" at bounding box center [110, 261] width 7 height 19
click at [22, 260] on icon at bounding box center [26, 261] width 8 height 8
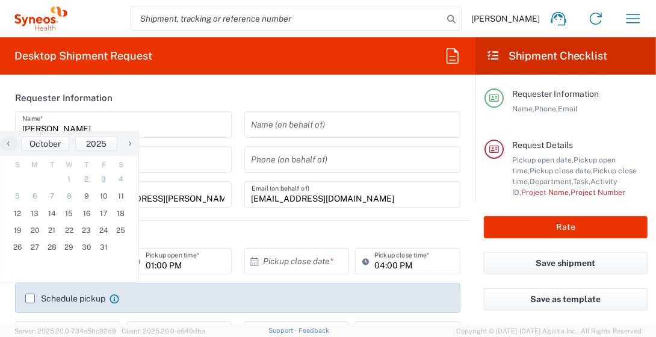
scroll to position [140, 0]
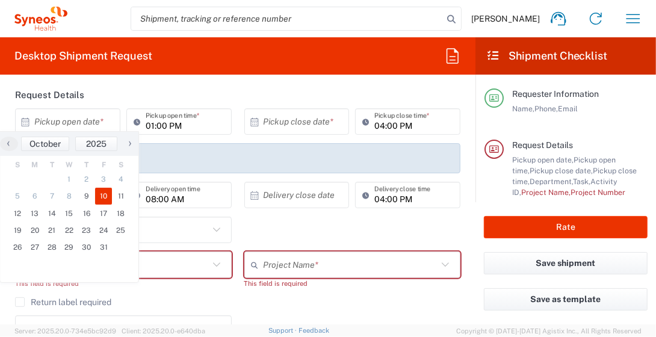
click at [100, 196] on span "10" at bounding box center [103, 196] width 17 height 17
type input "[DATE]"
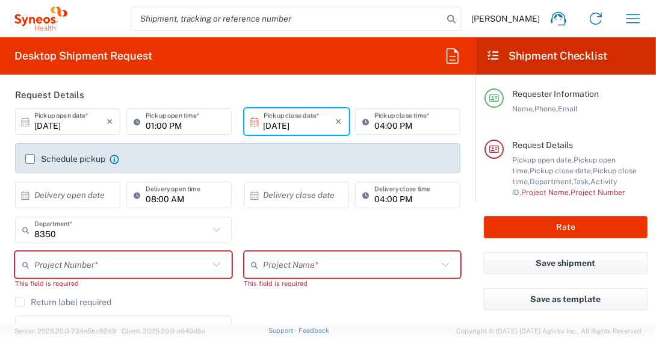
click at [249, 197] on icon at bounding box center [254, 195] width 11 height 11
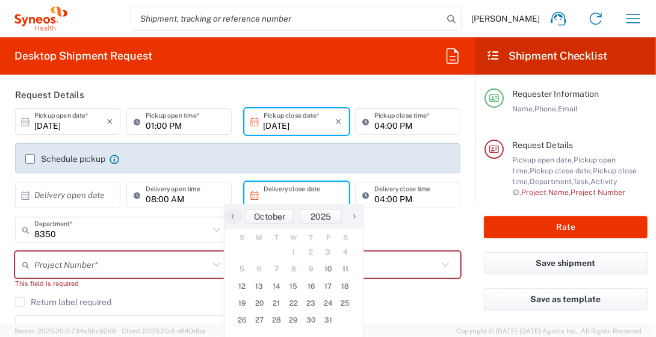
click at [251, 194] on icon at bounding box center [254, 195] width 11 height 11
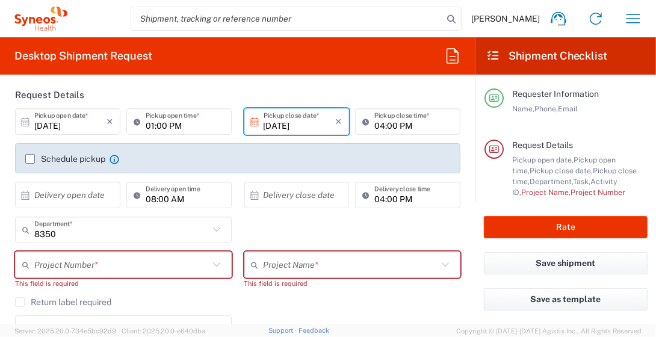
click at [252, 196] on icon at bounding box center [254, 195] width 8 height 8
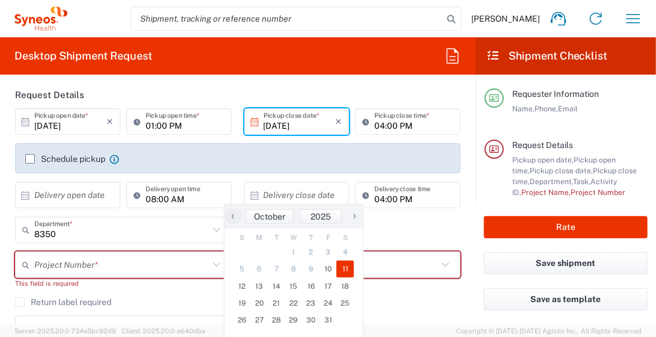
click at [344, 270] on span "11" at bounding box center [345, 269] width 17 height 17
type input "[DATE]"
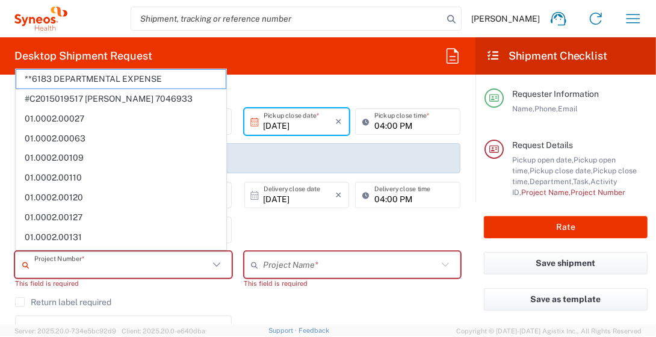
click at [43, 262] on input "text" at bounding box center [121, 265] width 175 height 21
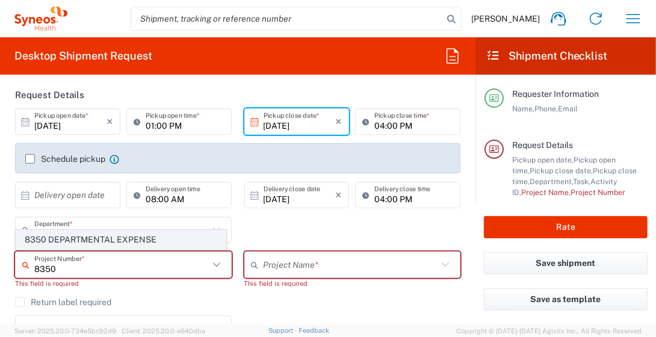
click at [119, 241] on span "8350 DEPARTMENTAL EXPENSE" at bounding box center [121, 240] width 210 height 19
type input "8350 DEPARTMENTAL EXPENSE"
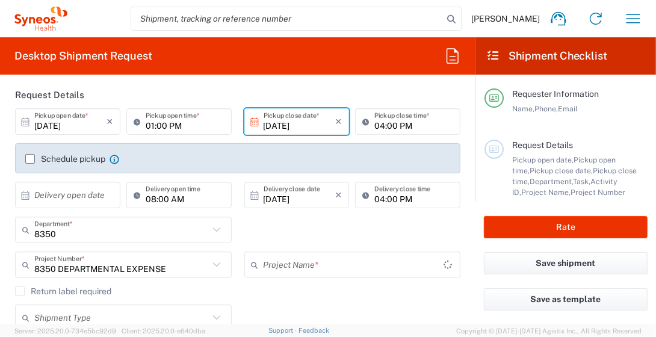
type input "8350 DEPARTMENTAL EXPENSE"
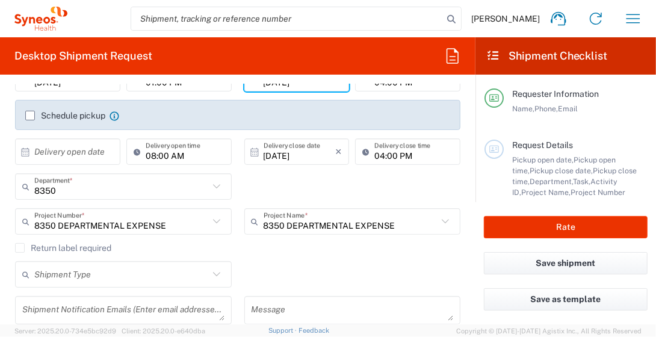
scroll to position [200, 0]
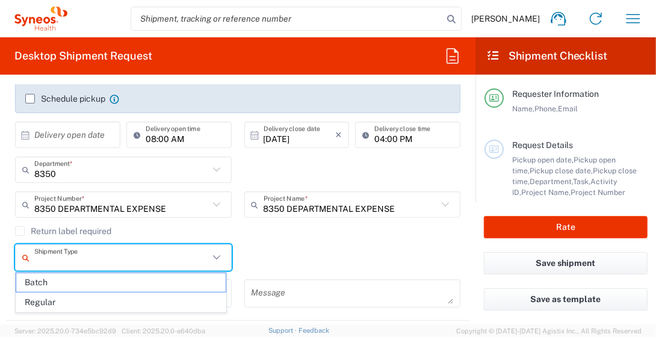
click at [90, 258] on input "text" at bounding box center [121, 257] width 175 height 21
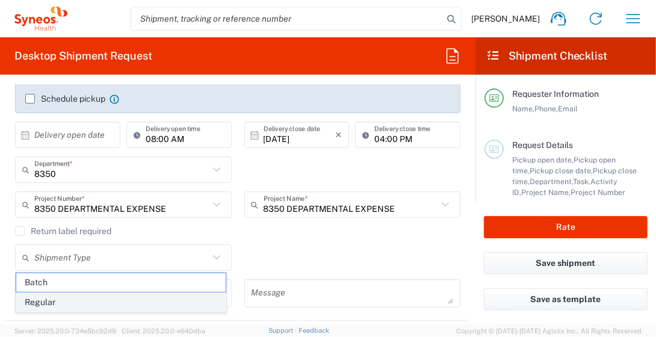
click at [72, 302] on span "Regular" at bounding box center [121, 302] width 210 height 19
type input "Regular"
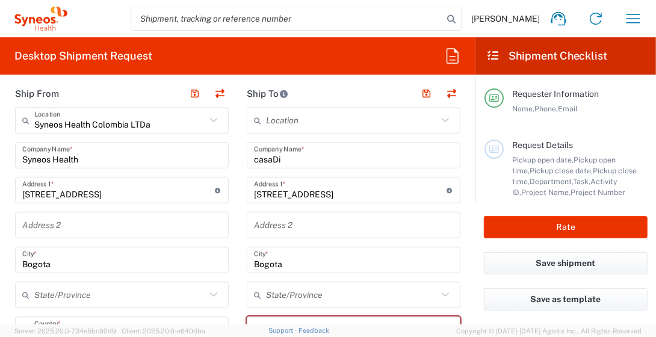
scroll to position [320, 0]
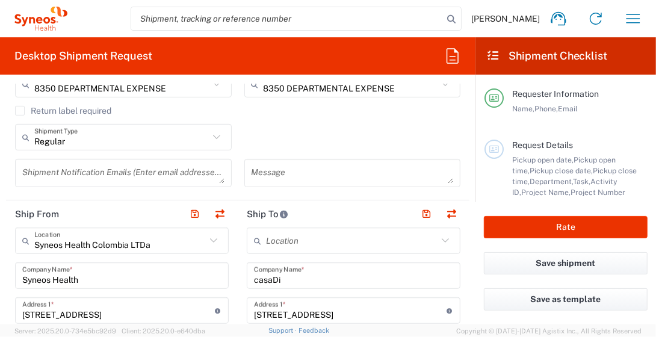
click at [270, 243] on input "text" at bounding box center [352, 241] width 172 height 21
